Goal: Task Accomplishment & Management: Use online tool/utility

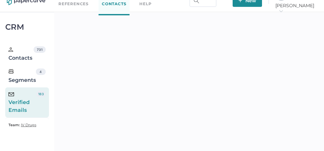
click at [27, 103] on div "Verified Emails" at bounding box center [22, 102] width 28 height 23
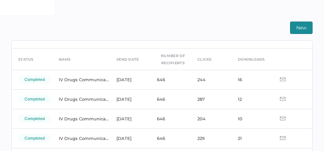
scroll to position [9, 0]
